Goal: Download file/media

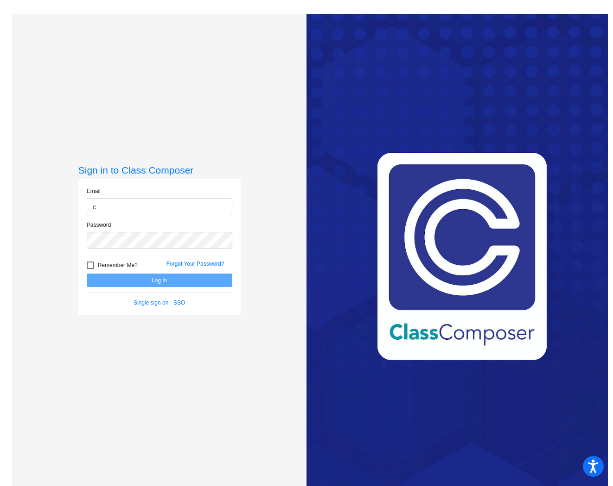
type input "[EMAIL_ADDRESS][DOMAIN_NAME]"
click at [89, 264] on div at bounding box center [90, 265] width 7 height 7
click at [90, 269] on input "Remember Me?" at bounding box center [90, 269] width 0 height 0
checkbox input "true"
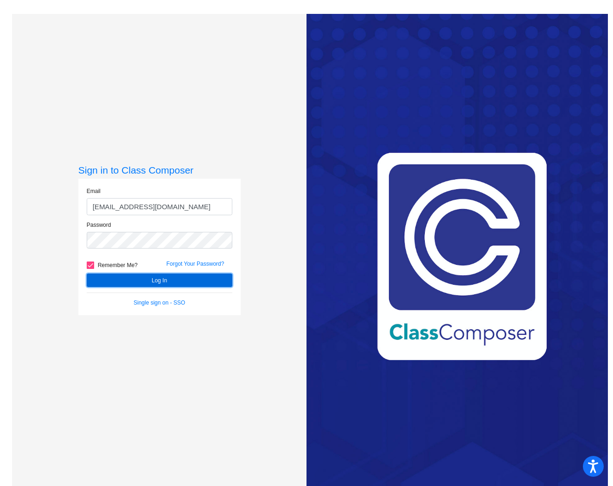
click at [140, 281] on button "Log In" at bounding box center [159, 280] width 145 height 13
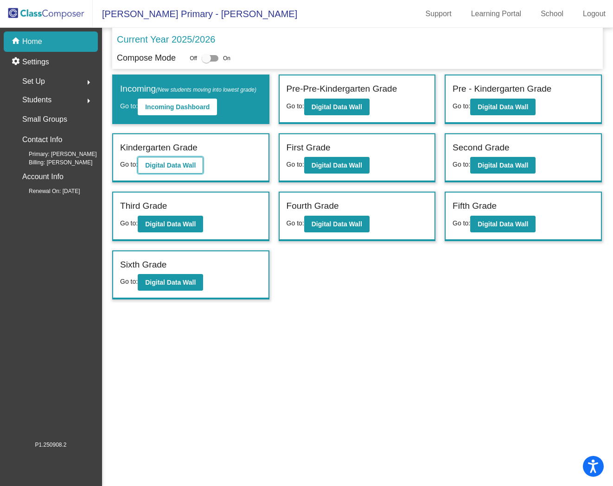
click at [184, 169] on b "Digital Data Wall" at bounding box center [170, 165] width 51 height 7
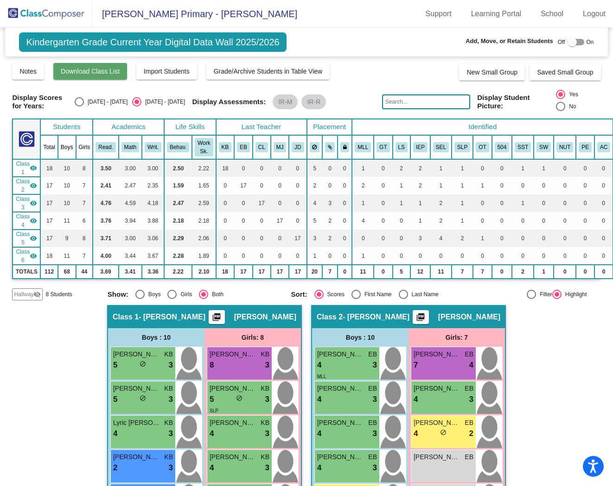
click at [104, 73] on span "Download Class List" at bounding box center [90, 71] width 59 height 7
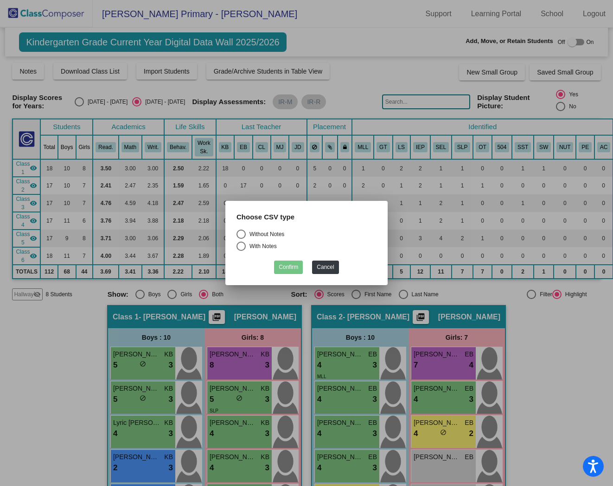
click at [239, 233] on div "Select an option" at bounding box center [240, 234] width 9 height 9
click at [240, 239] on input "Without Notes" at bounding box center [240, 239] width 0 height 0
radio input "true"
click at [291, 267] on button "Confirm" at bounding box center [288, 267] width 29 height 13
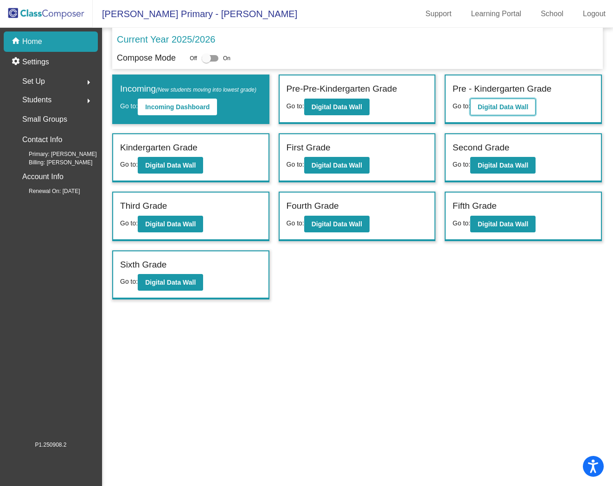
click at [497, 101] on button "Digital Data Wall" at bounding box center [502, 107] width 65 height 17
click at [350, 174] on button "Digital Data Wall" at bounding box center [336, 165] width 65 height 17
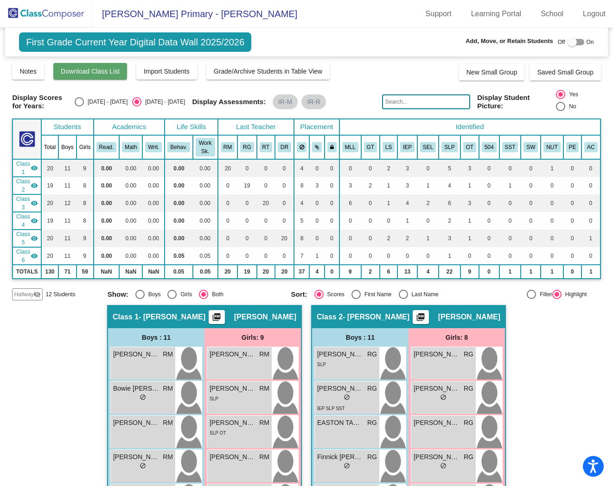
click at [94, 66] on button "Download Class List" at bounding box center [90, 71] width 74 height 17
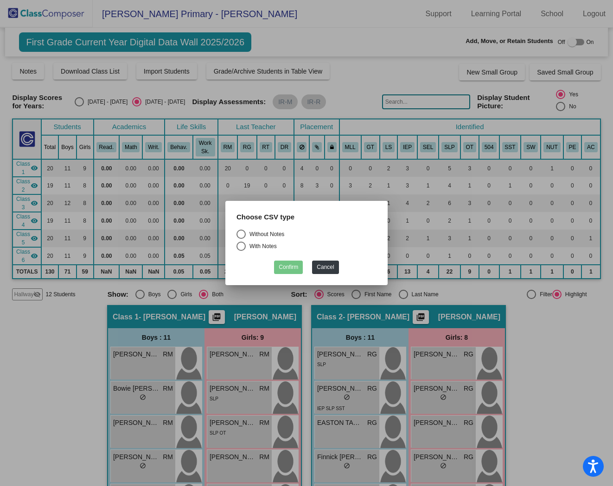
click at [242, 234] on div "Select an option" at bounding box center [240, 234] width 9 height 9
click at [241, 239] on input "Without Notes" at bounding box center [240, 239] width 0 height 0
radio input "true"
click at [286, 267] on button "Confirm" at bounding box center [288, 267] width 29 height 13
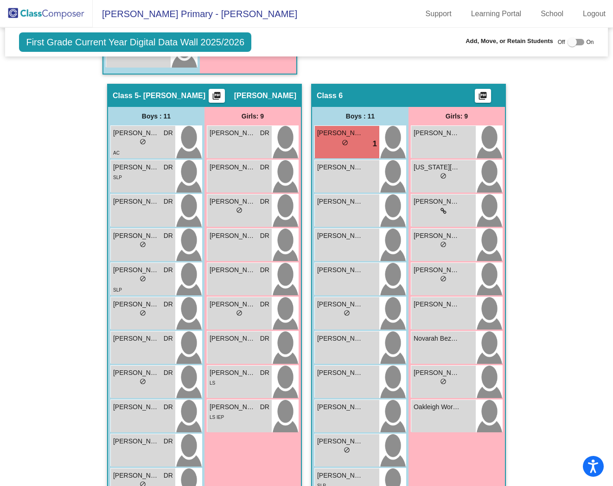
scroll to position [1122, 0]
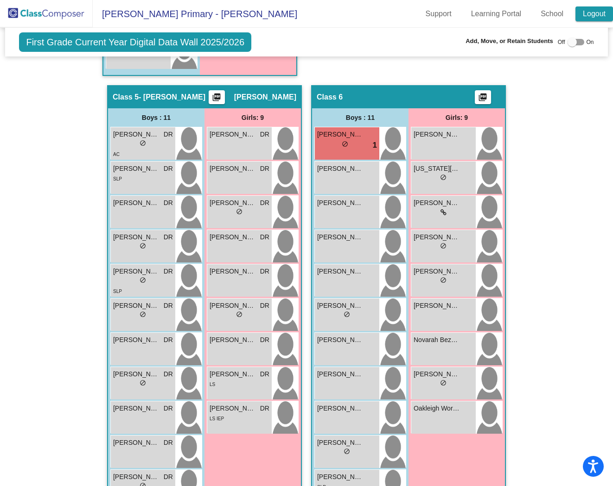
click at [592, 15] on link "Logout" at bounding box center [594, 13] width 38 height 15
